Goal: Information Seeking & Learning: Compare options

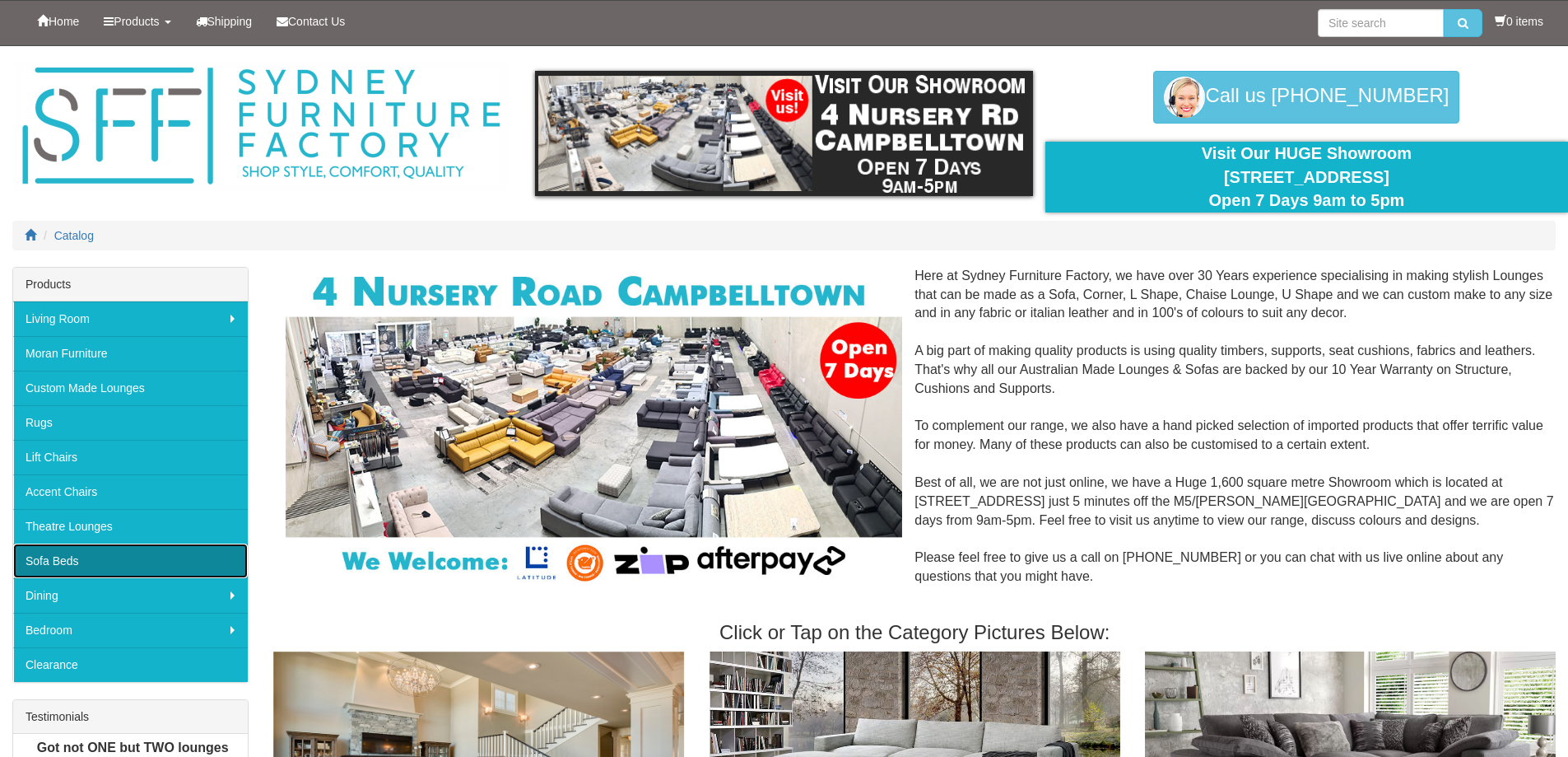
click at [65, 558] on link "Sofa Beds" at bounding box center [131, 561] width 235 height 35
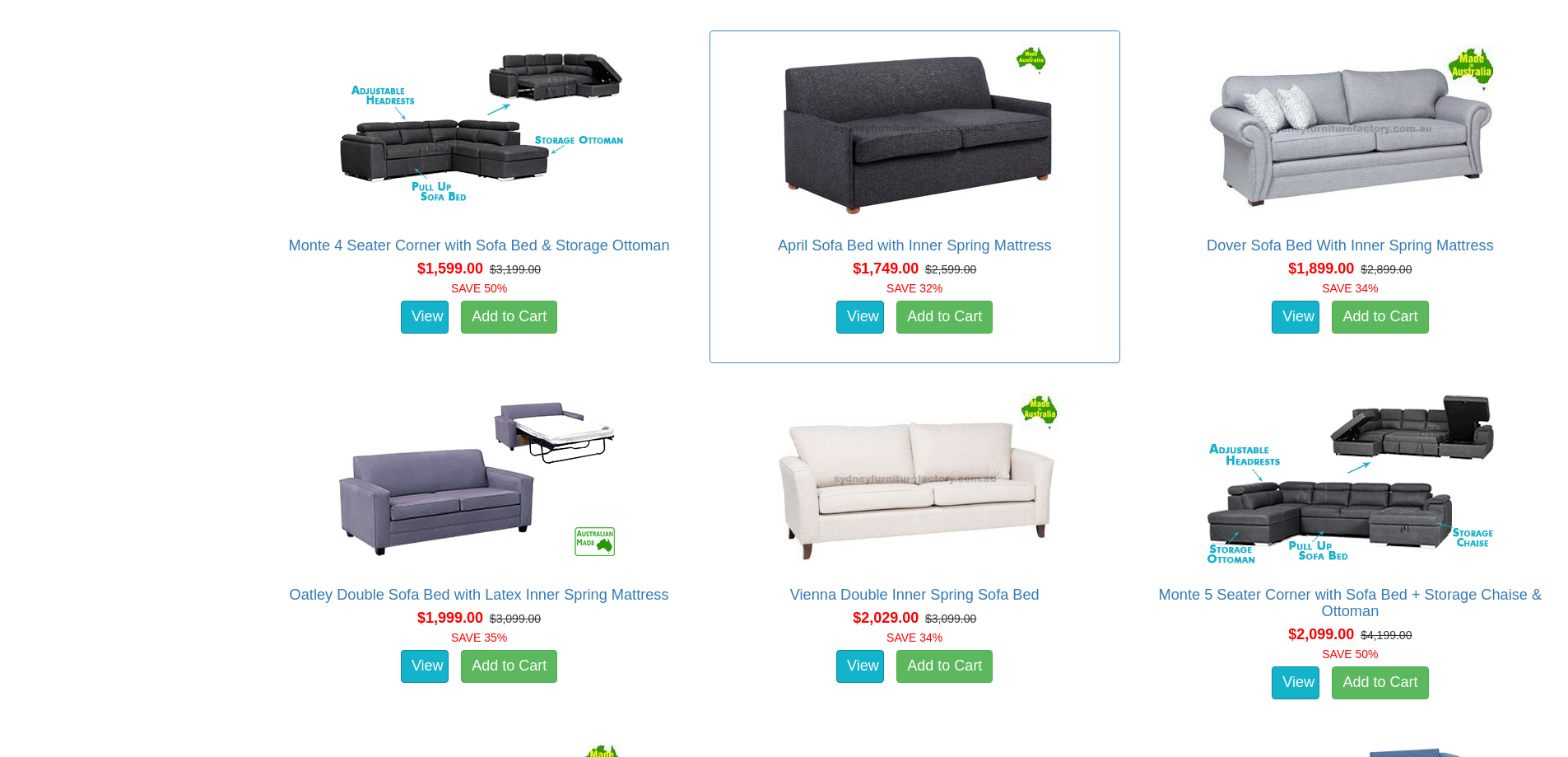
scroll to position [1483, 0]
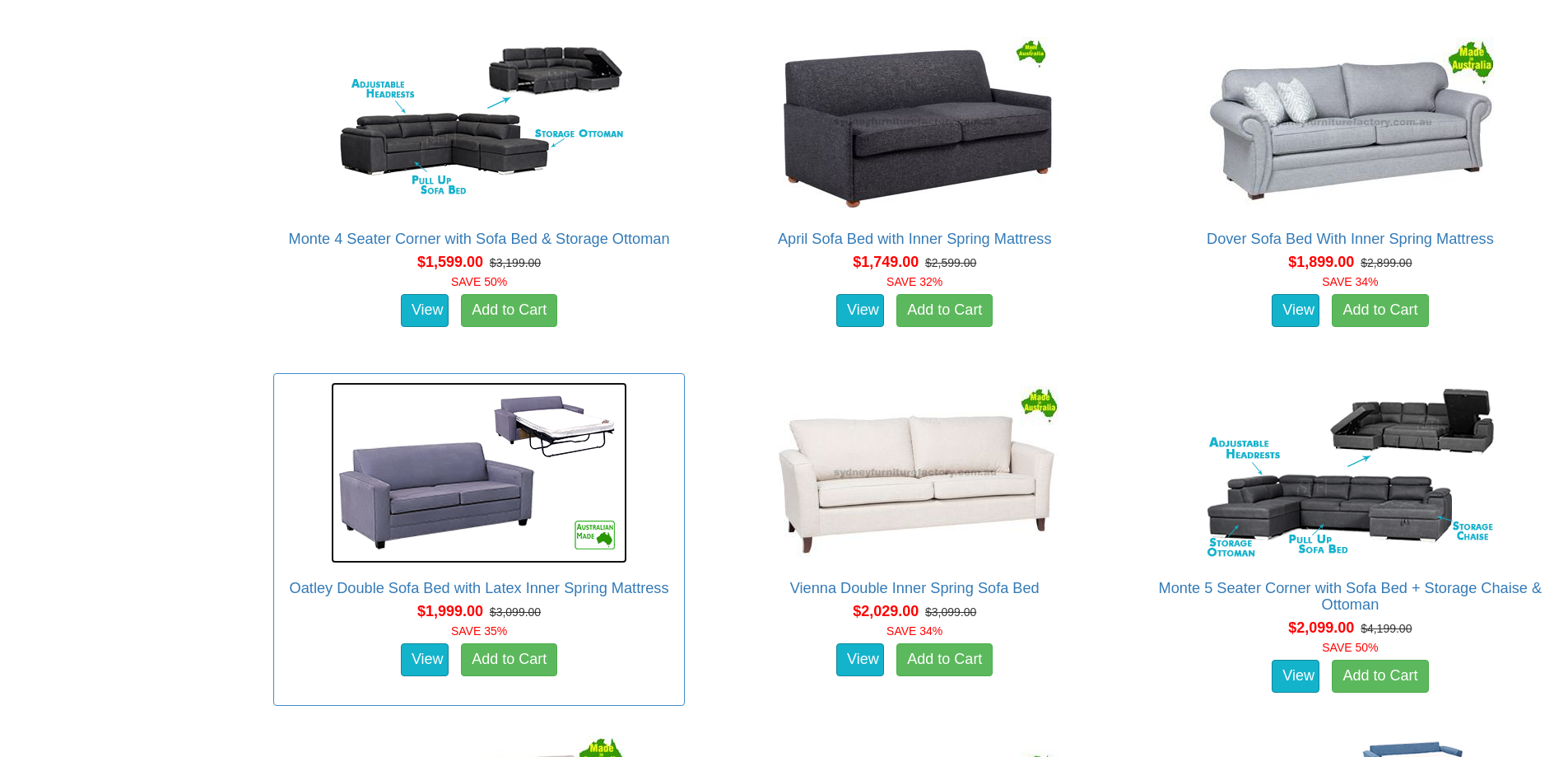
click at [567, 433] on img at bounding box center [479, 472] width 297 height 181
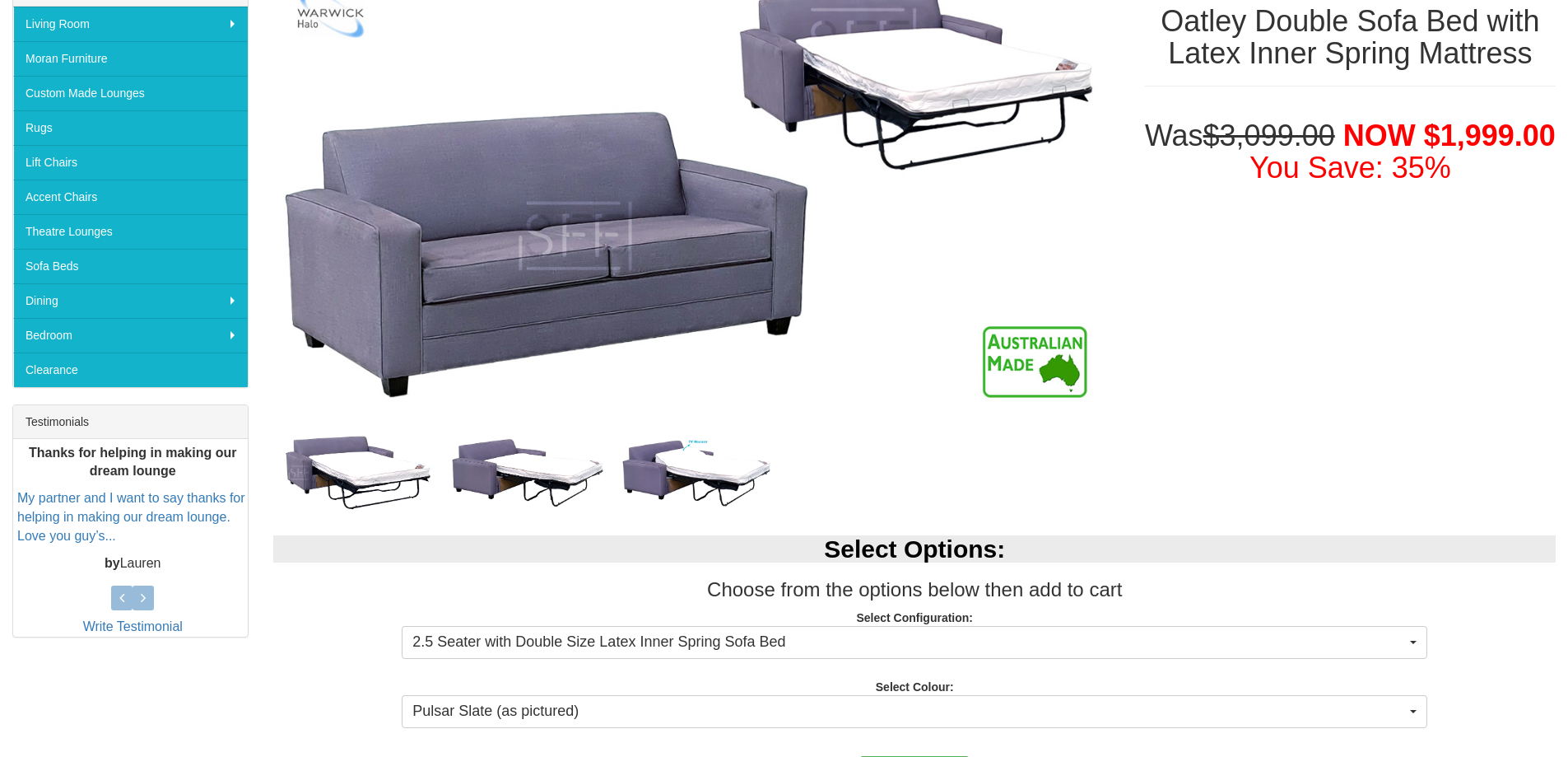
scroll to position [330, 0]
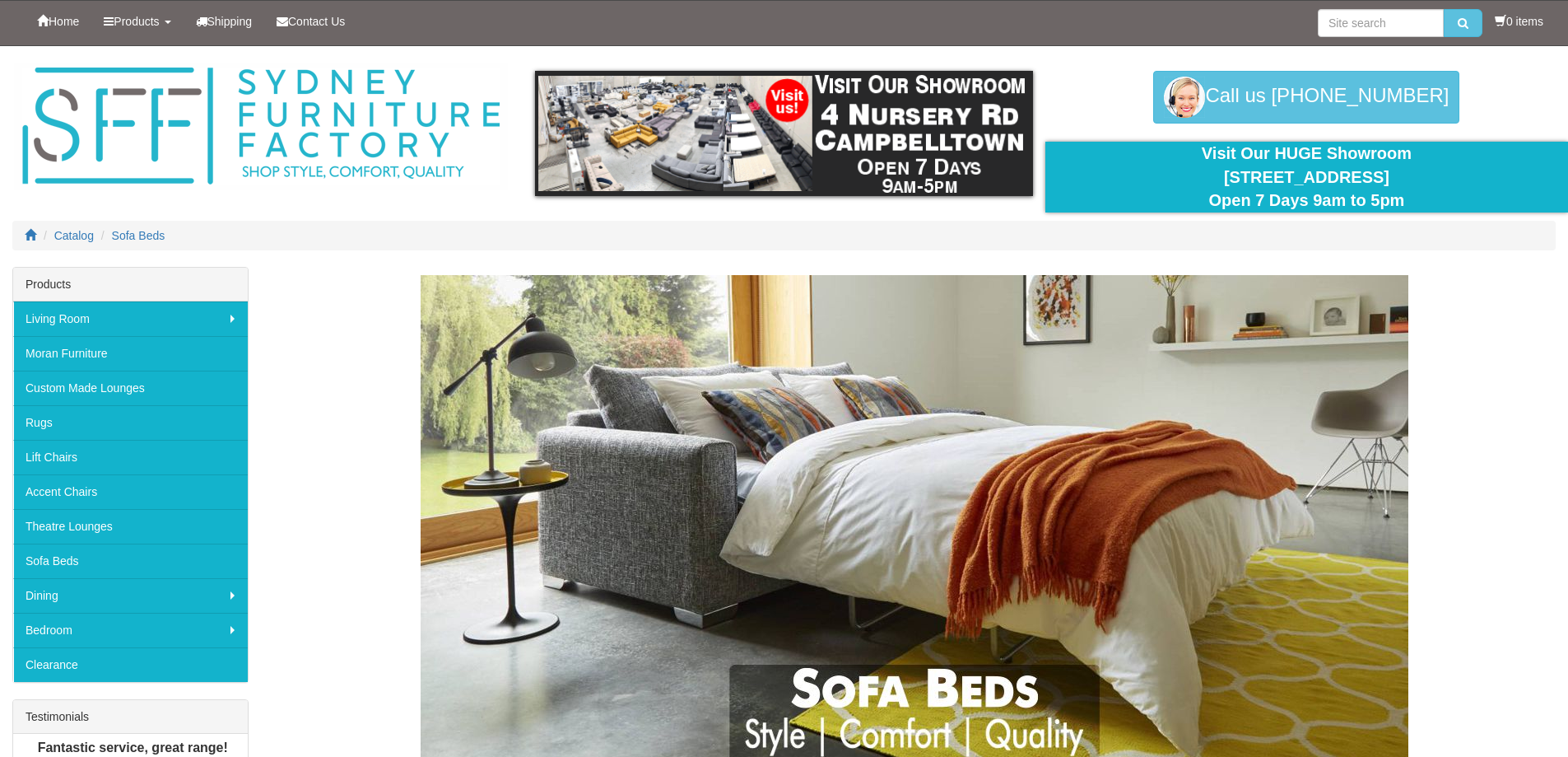
scroll to position [1483, 0]
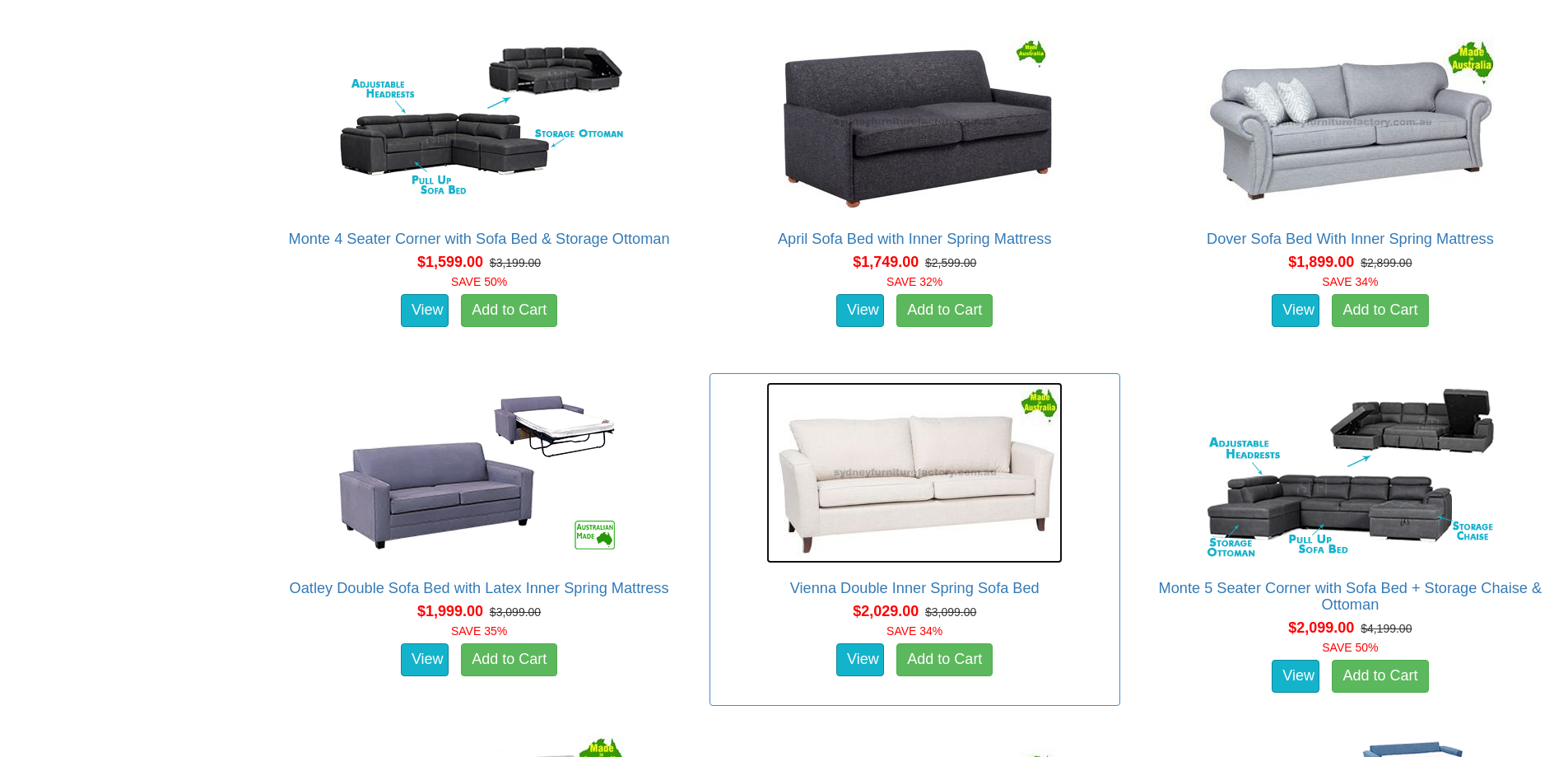
click at [929, 486] on img at bounding box center [915, 472] width 297 height 181
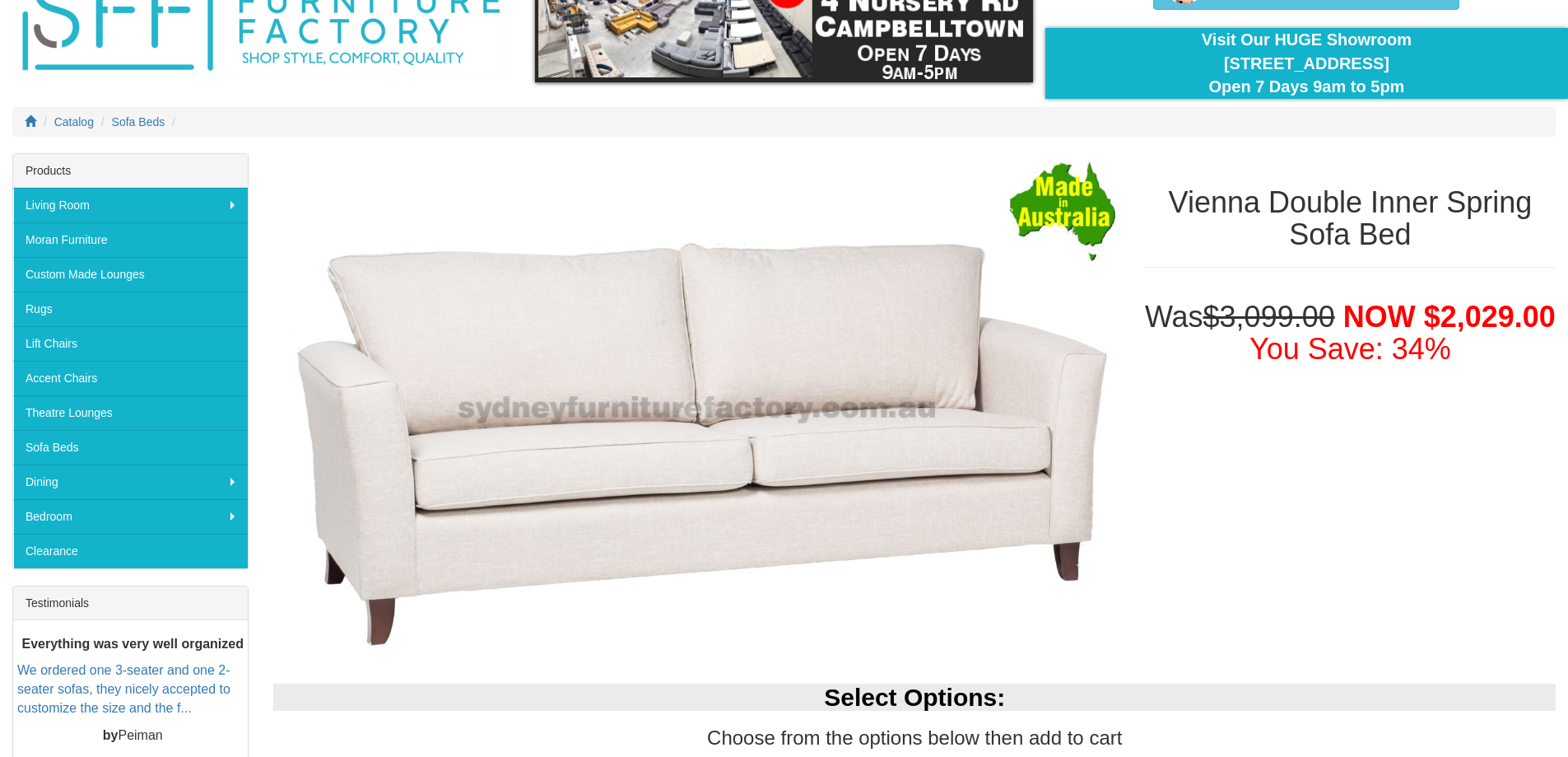
scroll to position [83, 0]
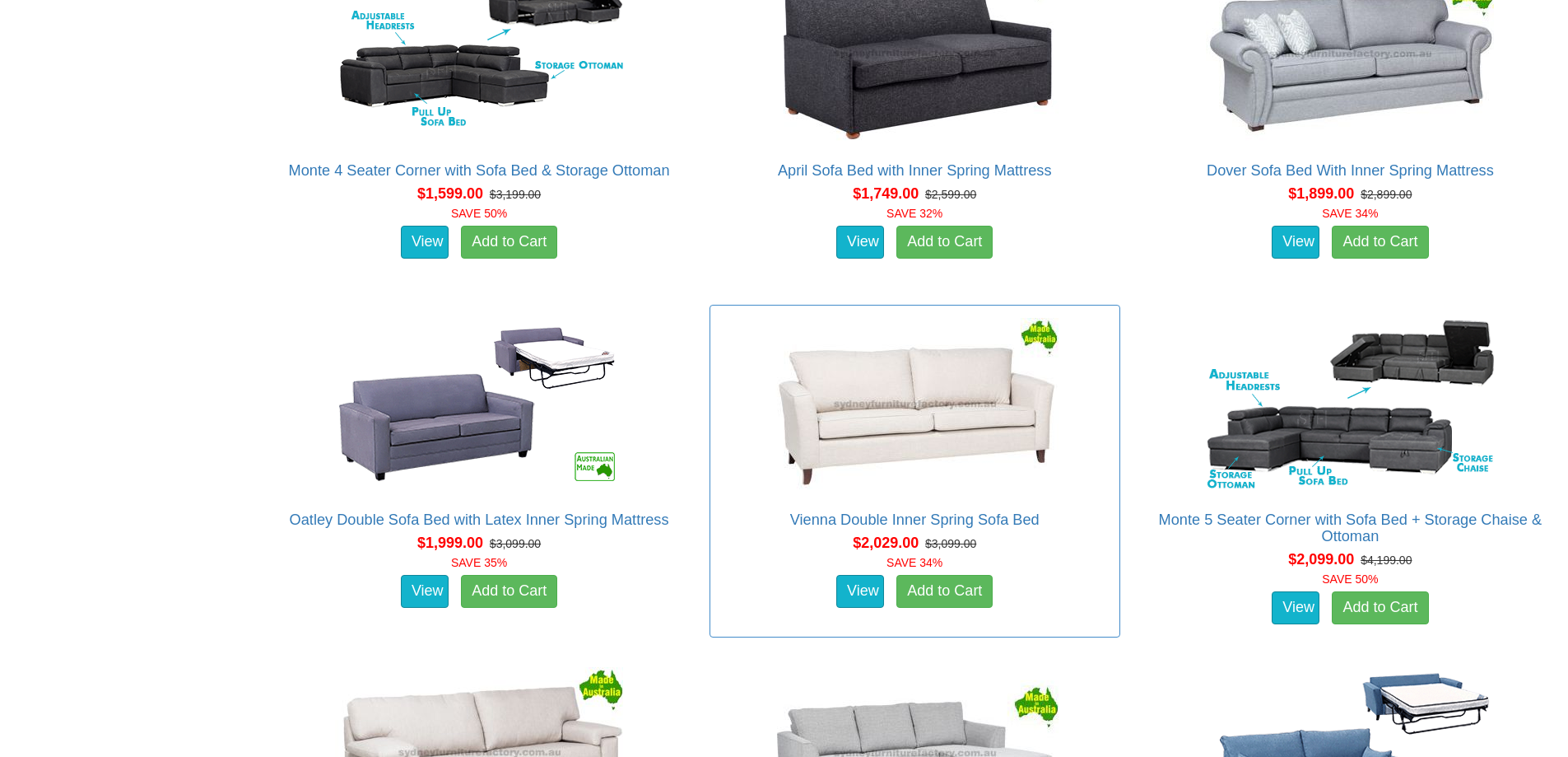
scroll to position [1894, 0]
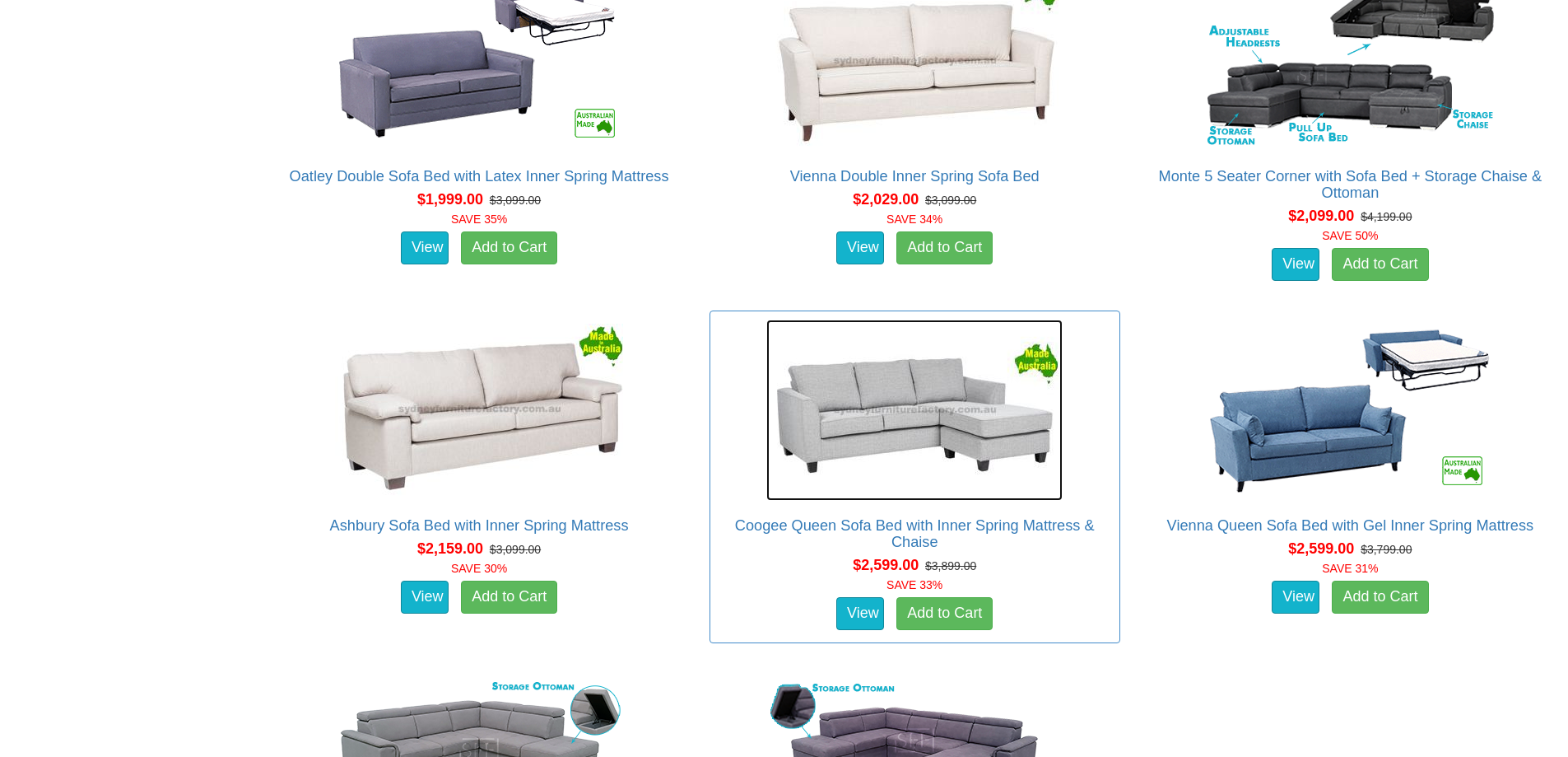
click at [985, 423] on img at bounding box center [915, 410] width 297 height 181
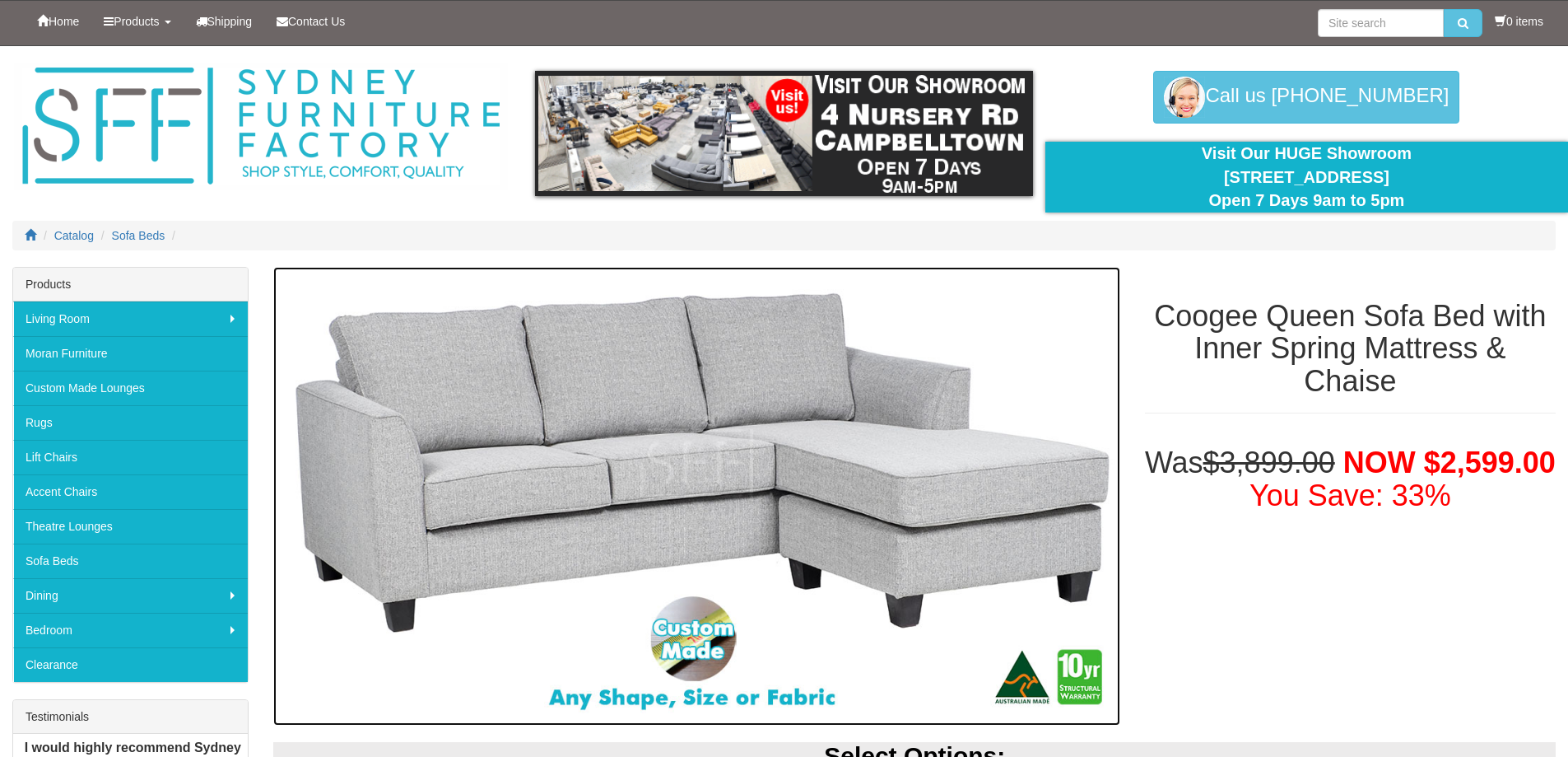
click at [735, 459] on img at bounding box center [696, 496] width 846 height 459
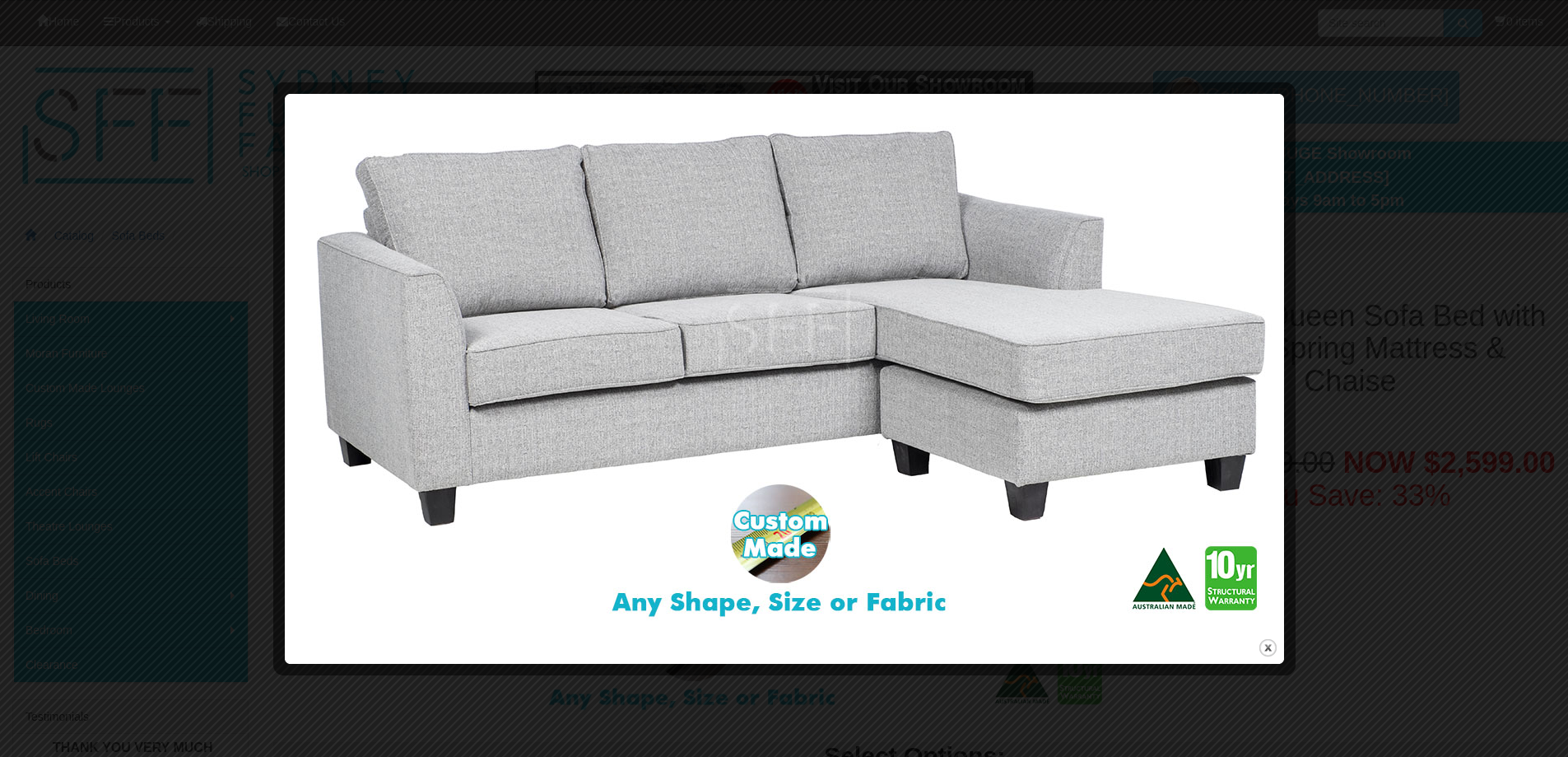
click at [1462, 91] on div at bounding box center [784, 378] width 1568 height 757
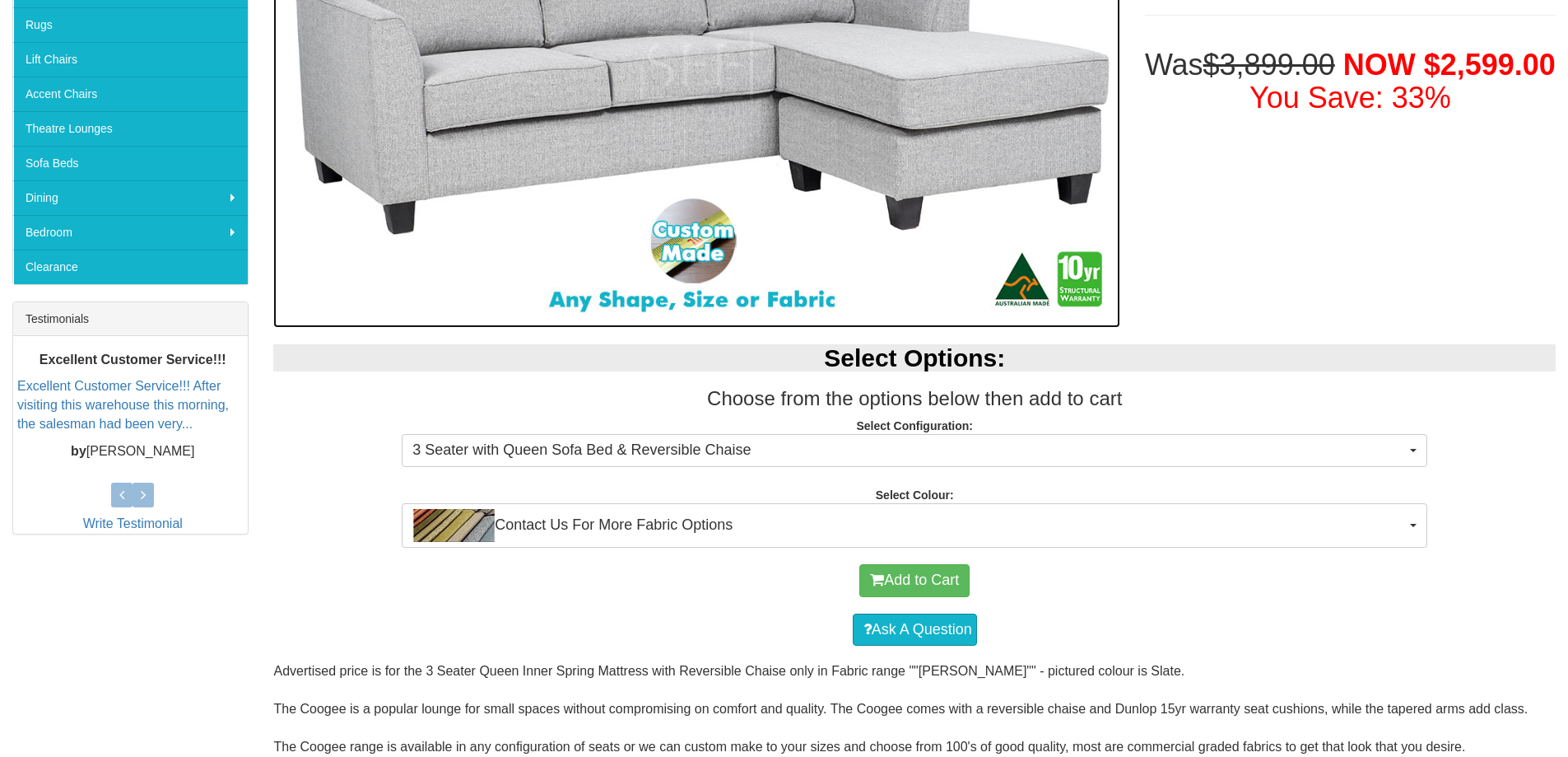
scroll to position [412, 0]
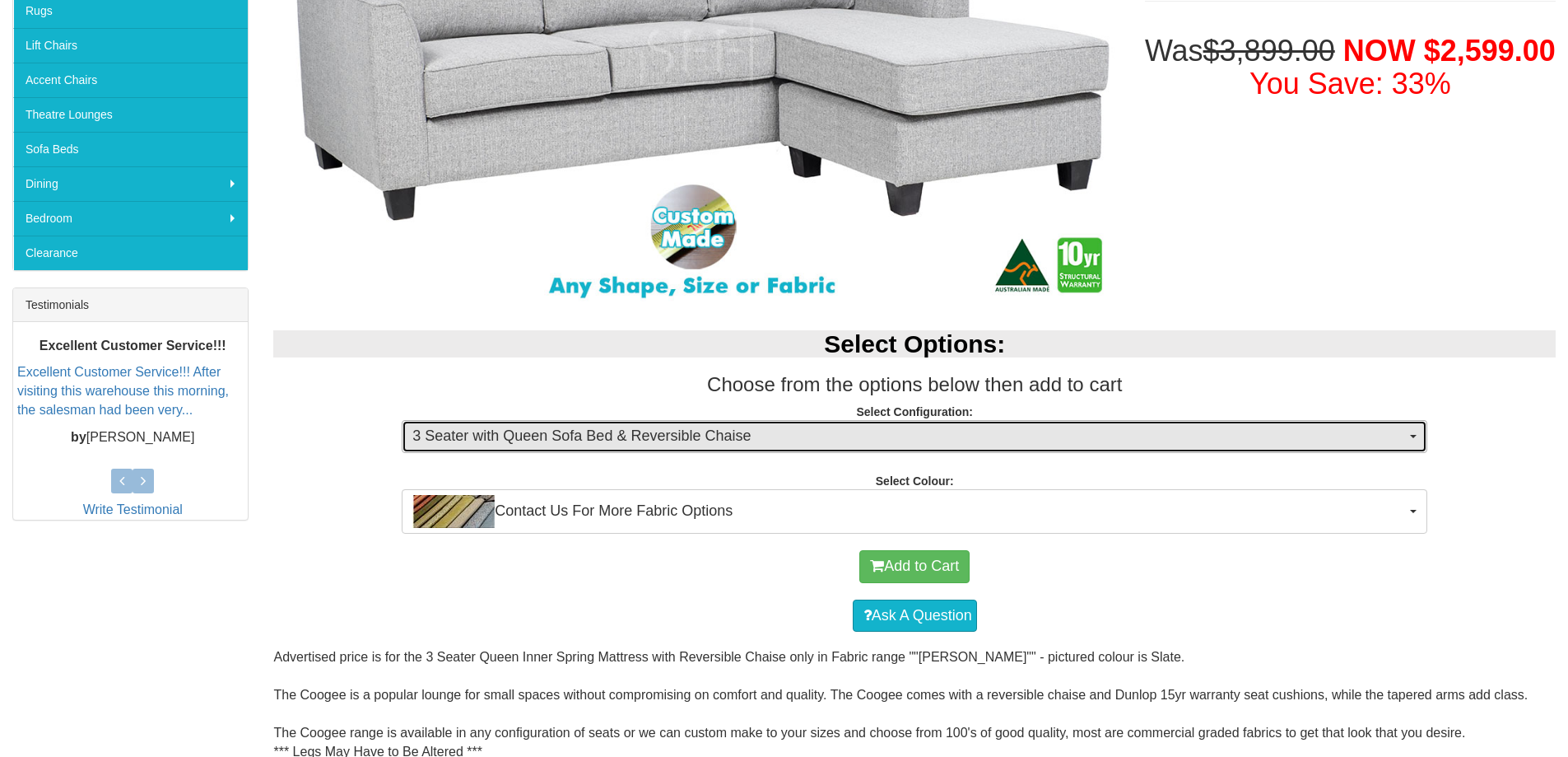
click at [1409, 434] on button "3 Seater with Queen Sofa Bed & Reversible Chaise" at bounding box center [915, 436] width 1026 height 33
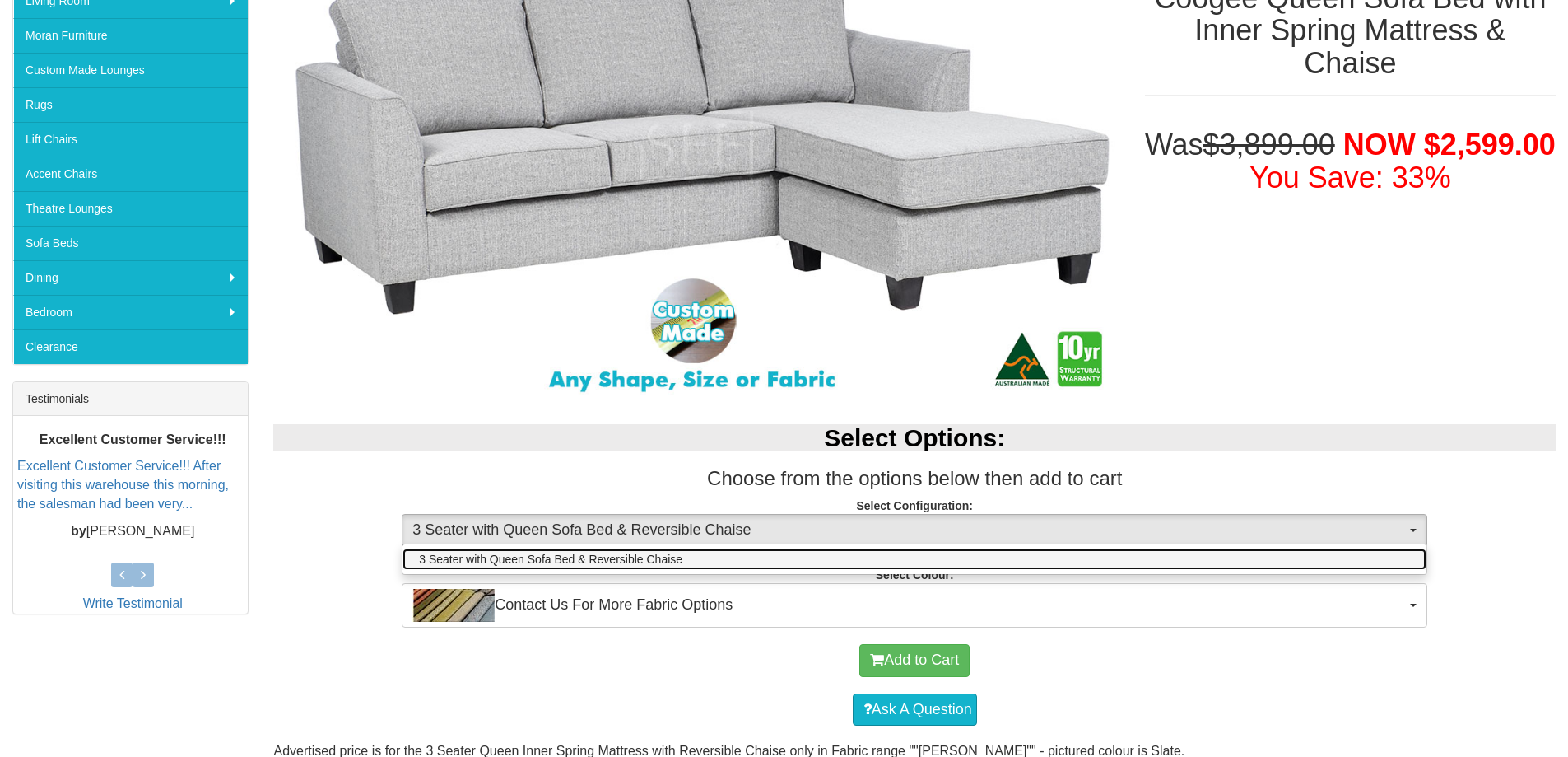
scroll to position [83, 0]
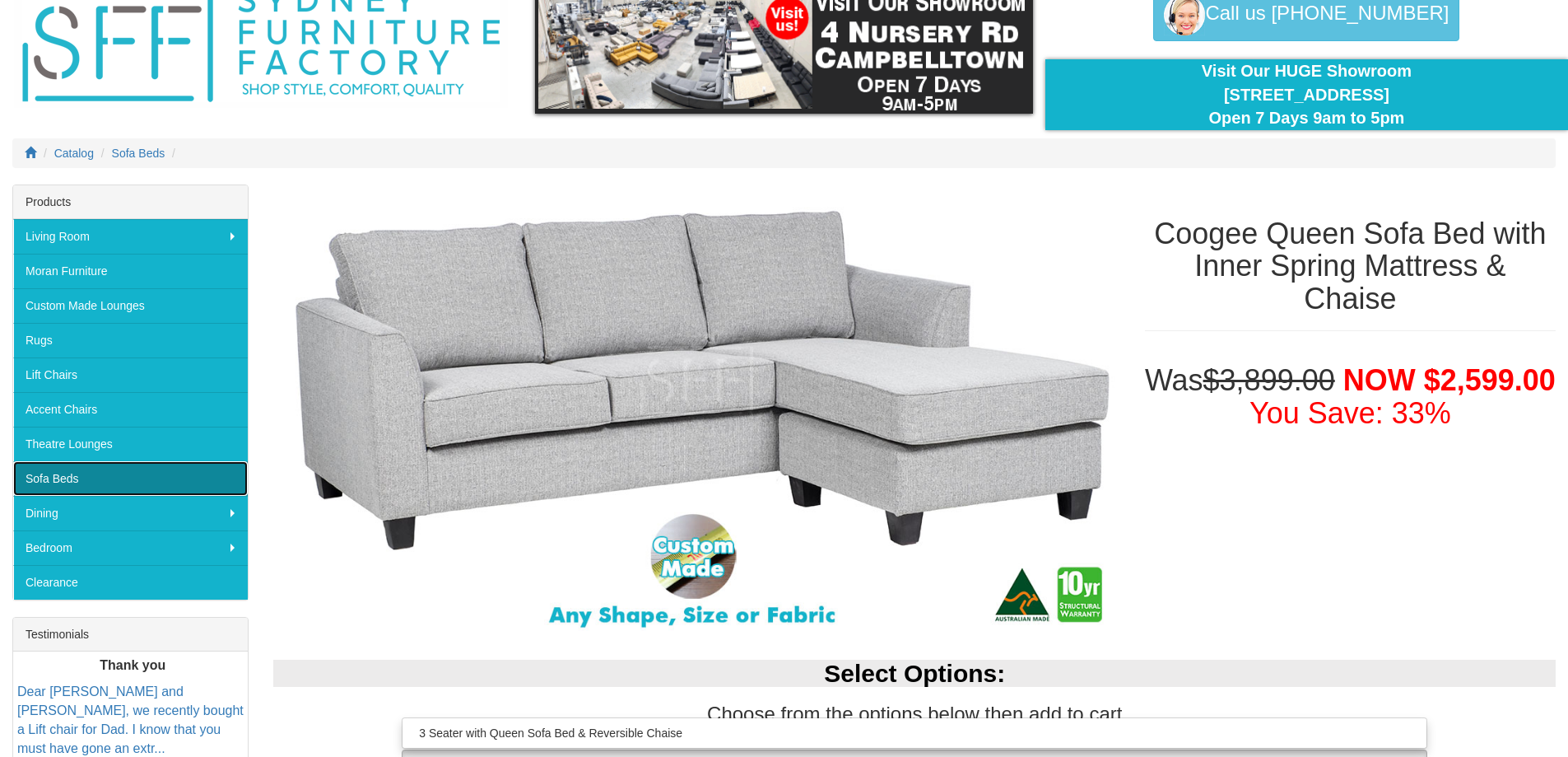
click at [81, 474] on link "Sofa Beds" at bounding box center [131, 478] width 235 height 35
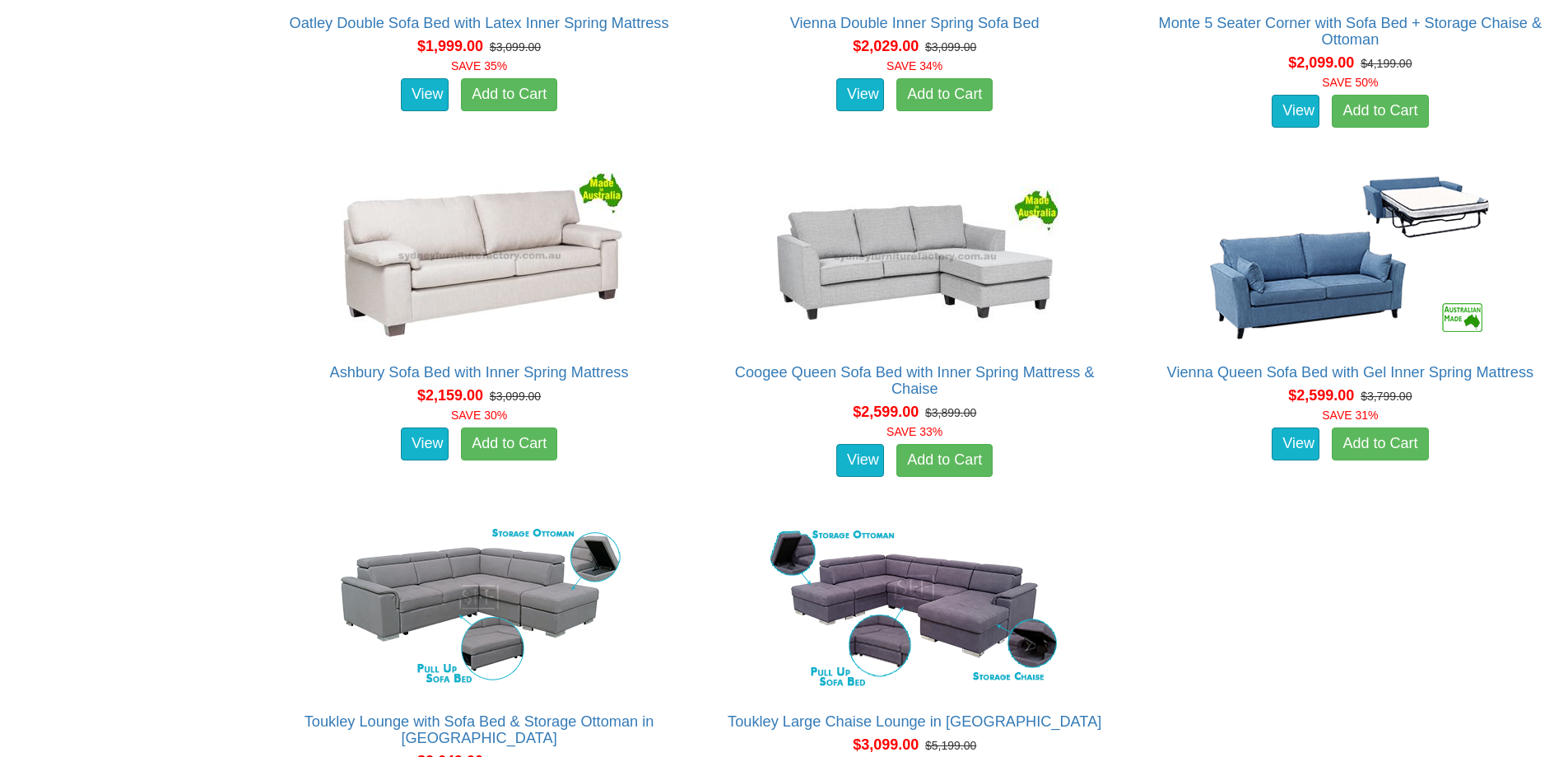
scroll to position [2059, 0]
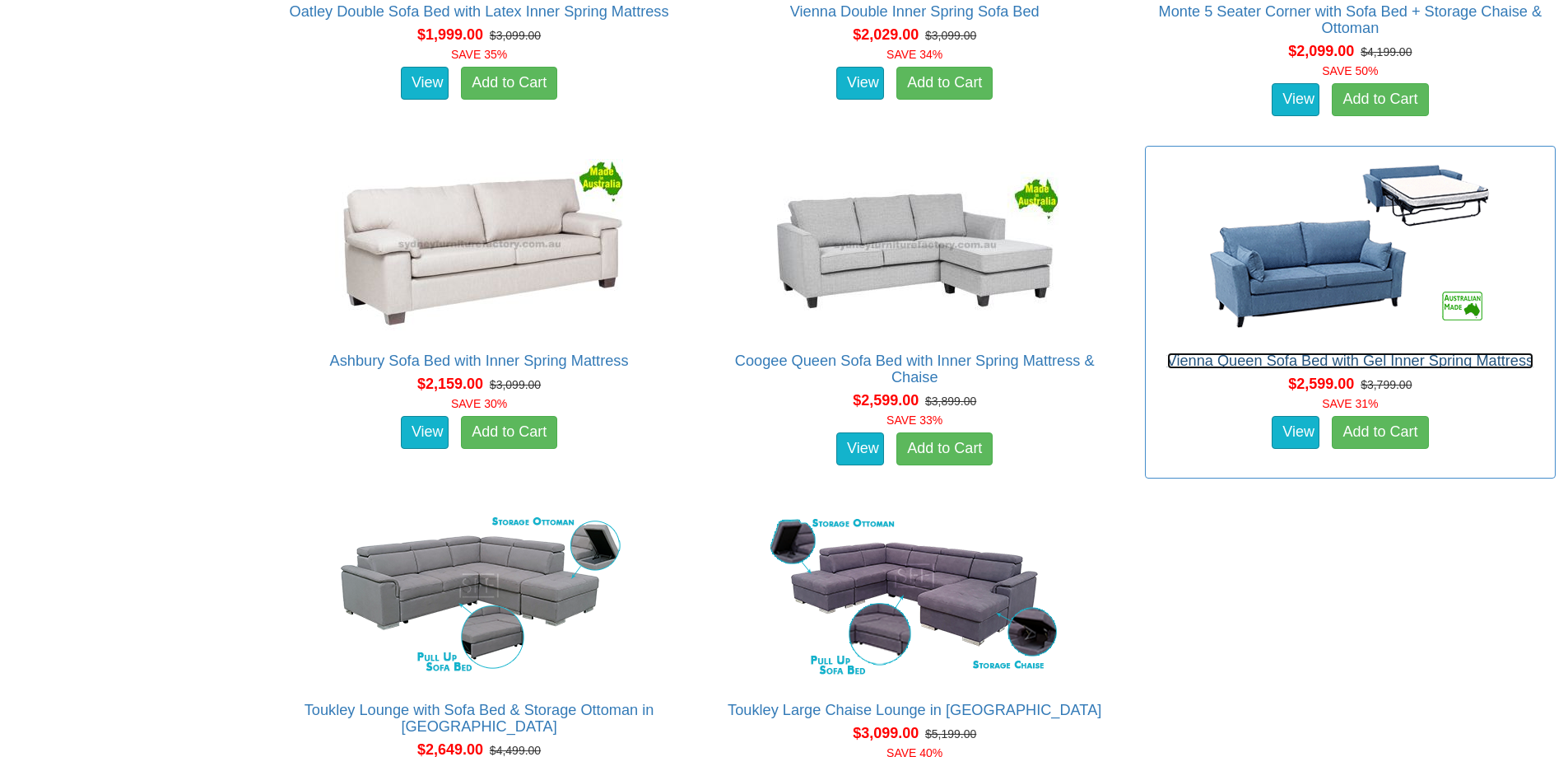
click at [1333, 361] on link "Vienna Queen Sofa Bed with Gel Inner Spring Mattress" at bounding box center [1351, 360] width 367 height 17
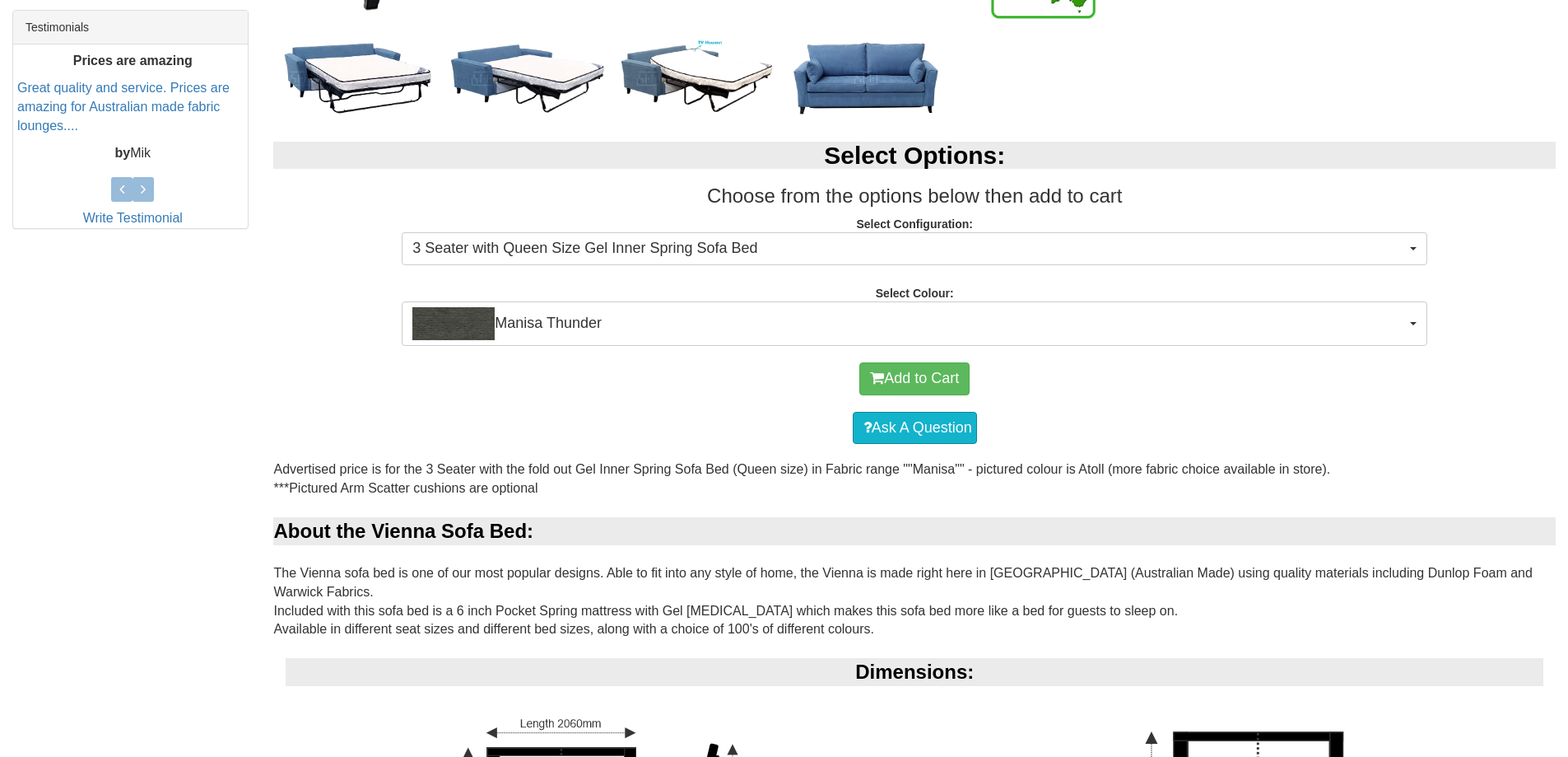
scroll to position [659, 0]
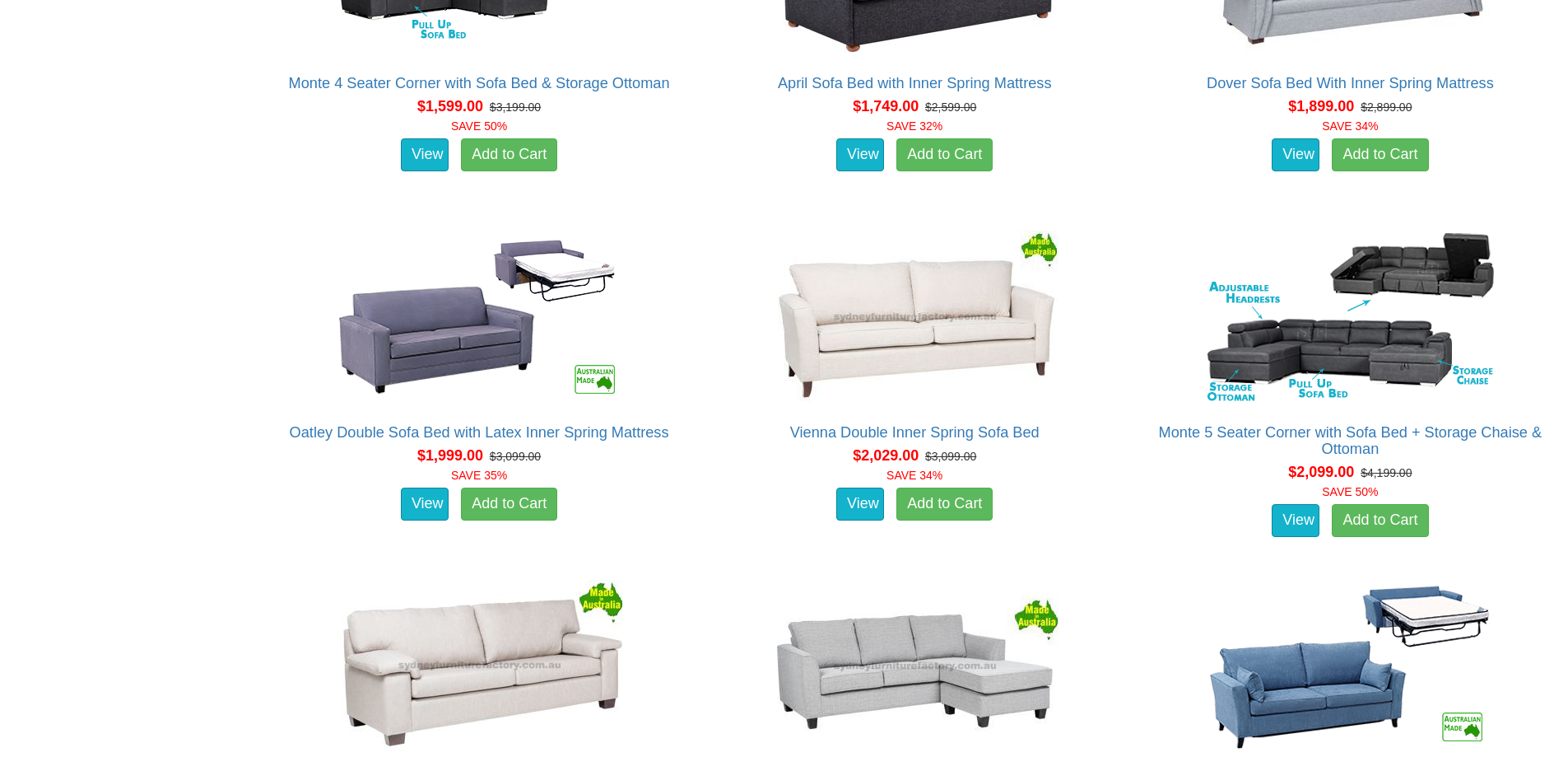
scroll to position [1618, 0]
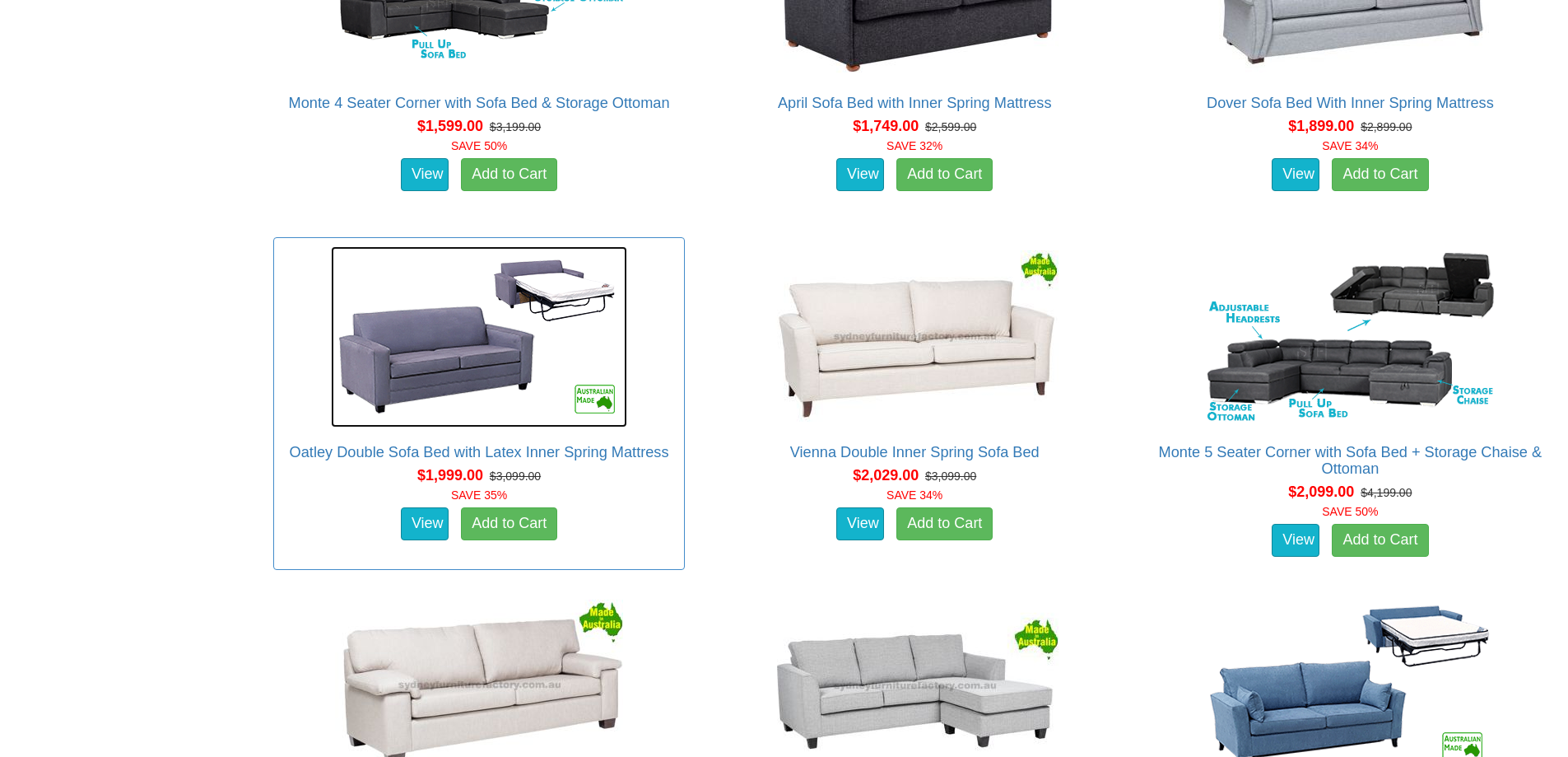
click at [425, 360] on img at bounding box center [479, 336] width 297 height 181
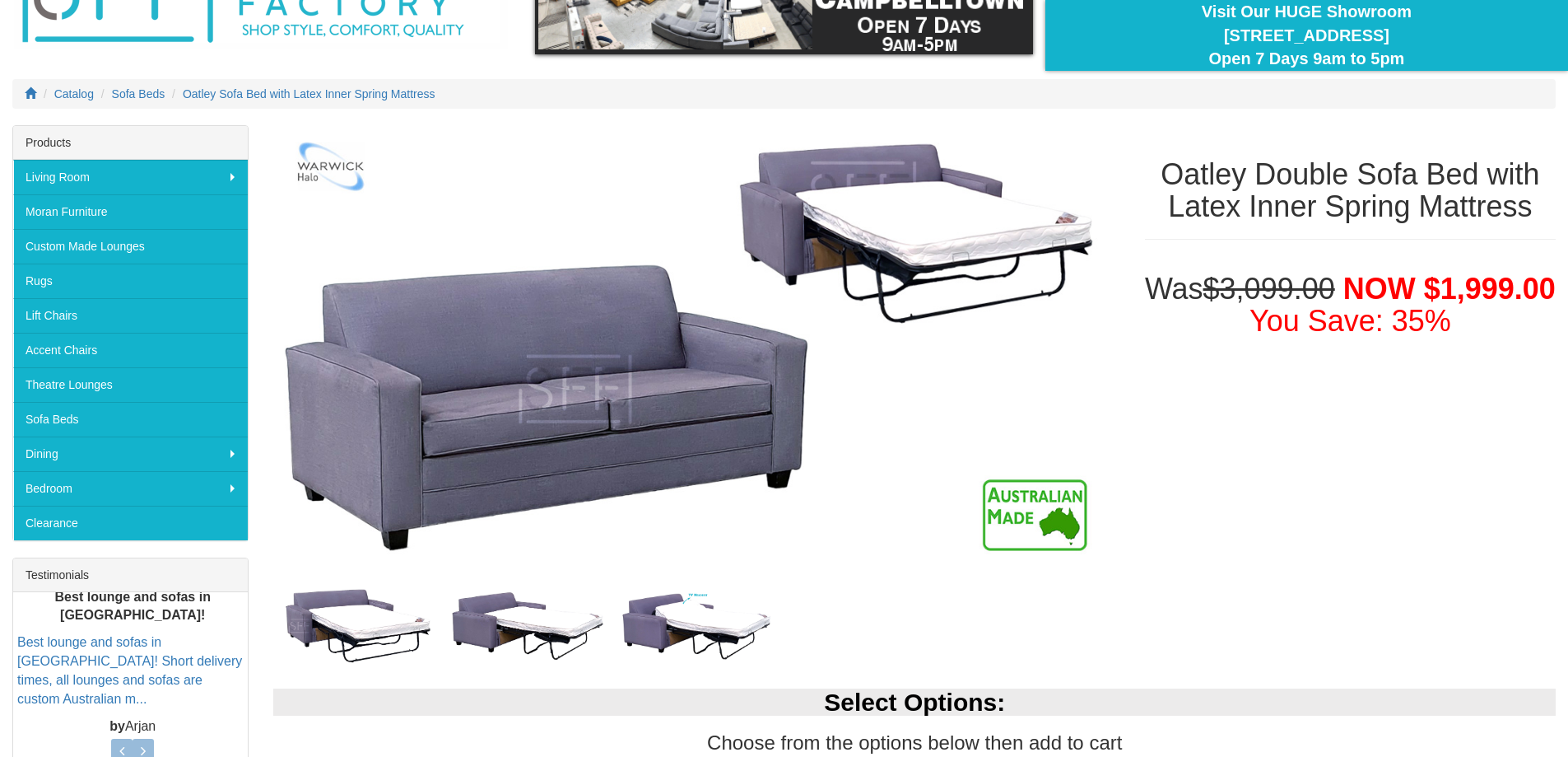
scroll to position [247, 0]
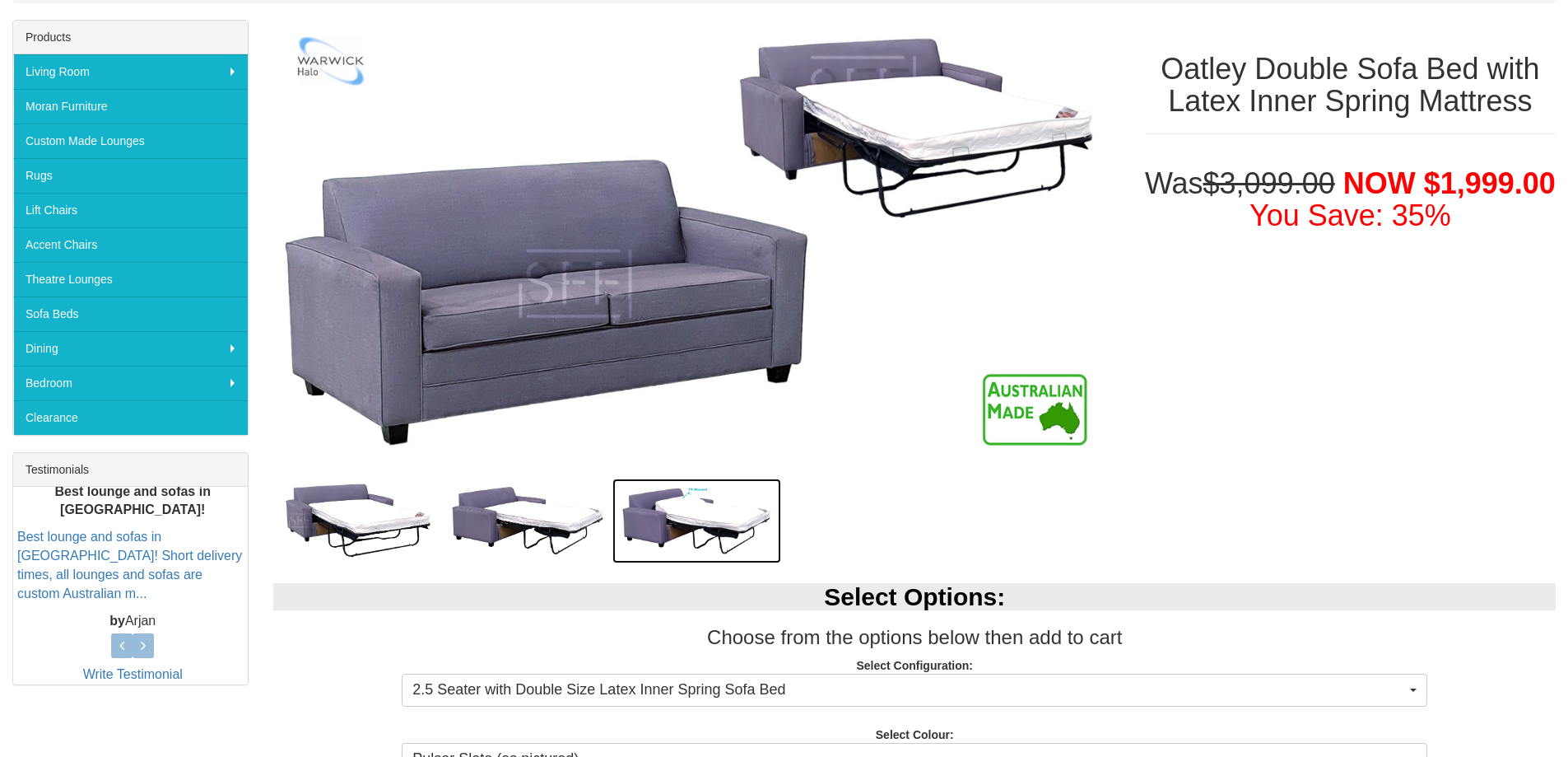
click at [724, 516] on img at bounding box center [696, 521] width 169 height 85
